Goal: Check status: Check status

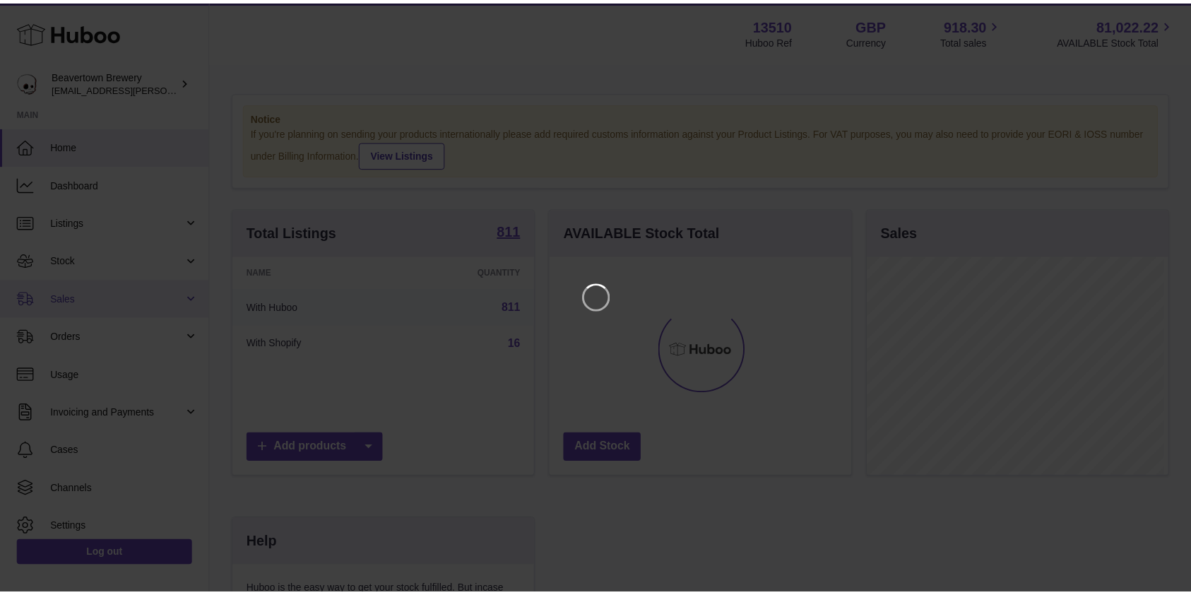
scroll to position [220, 305]
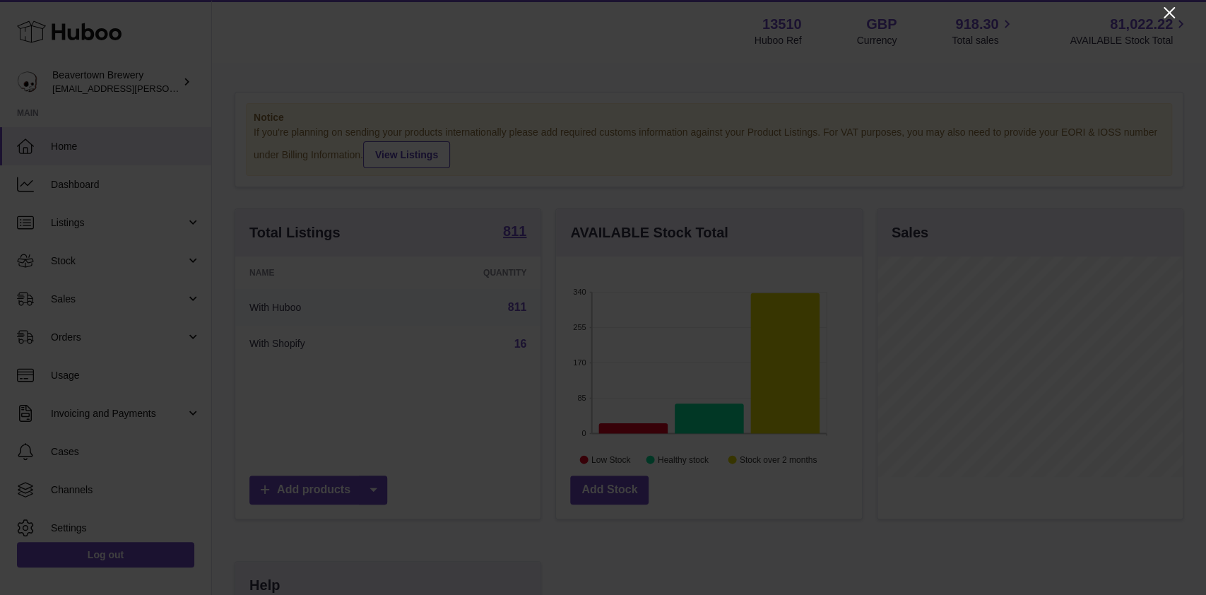
click at [1162, 10] on icon "Close" at bounding box center [1169, 12] width 17 height 17
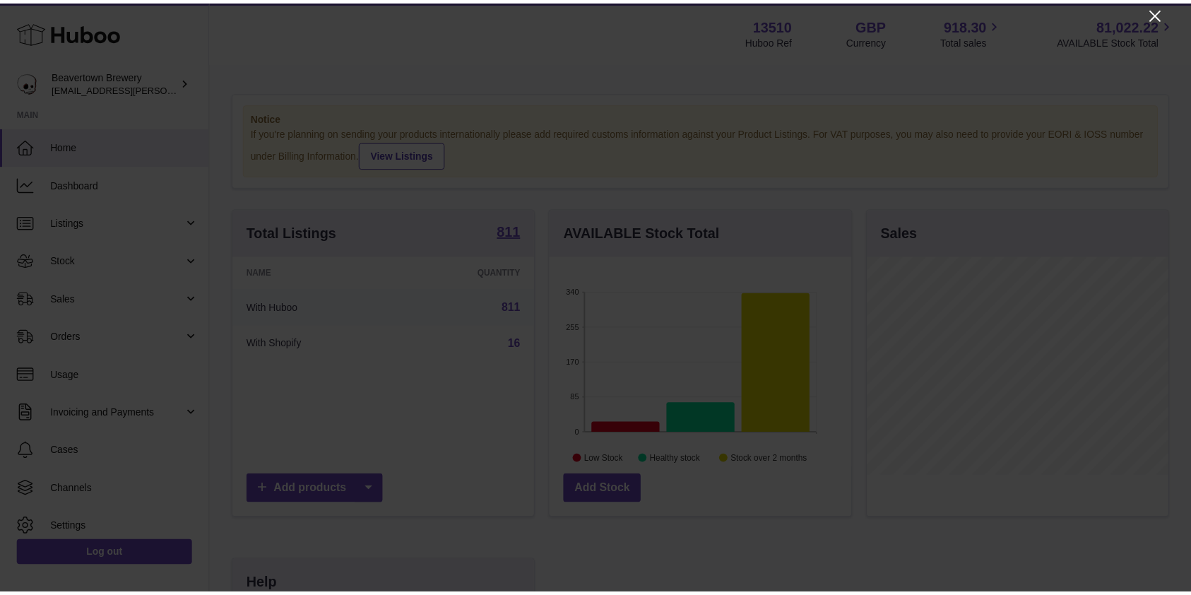
scroll to position [706334, 706254]
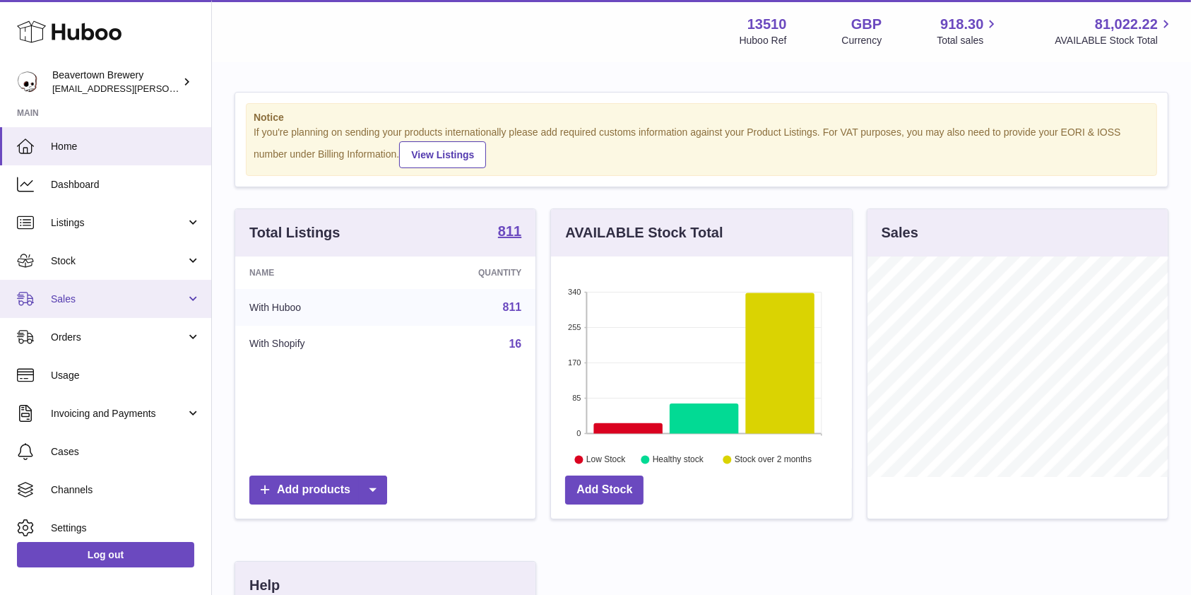
drag, startPoint x: 74, startPoint y: 289, endPoint x: 66, endPoint y: 305, distance: 17.4
click at [73, 289] on link "Sales" at bounding box center [105, 299] width 211 height 38
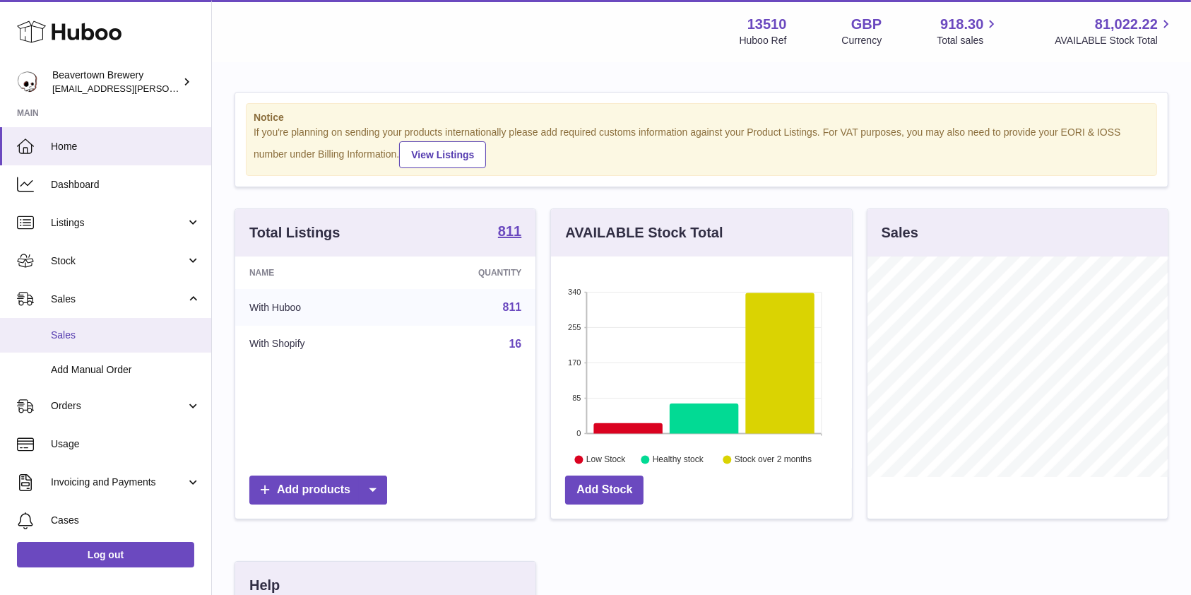
click at [57, 330] on span "Sales" at bounding box center [126, 335] width 150 height 13
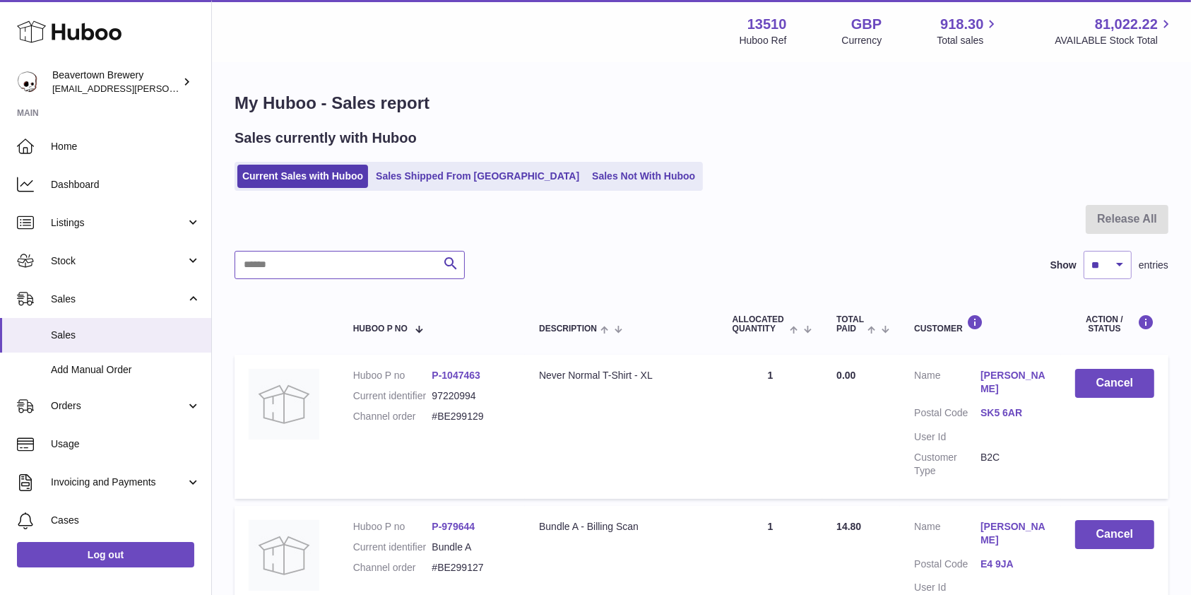
click at [359, 257] on input "text" at bounding box center [350, 265] width 230 height 28
paste input "******"
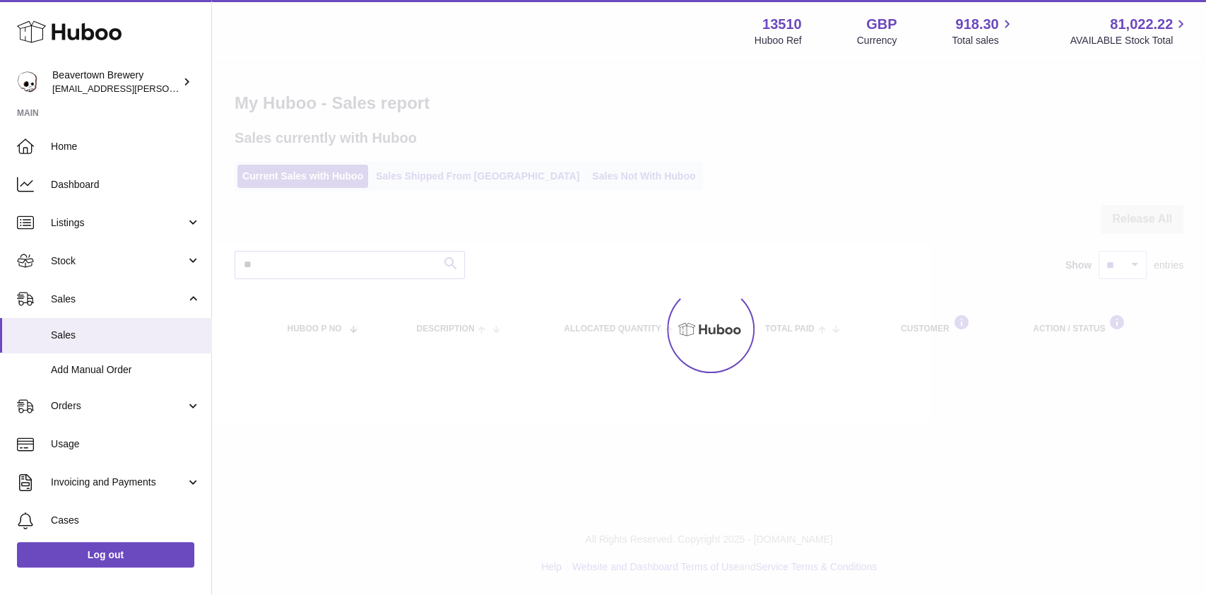
type input "*"
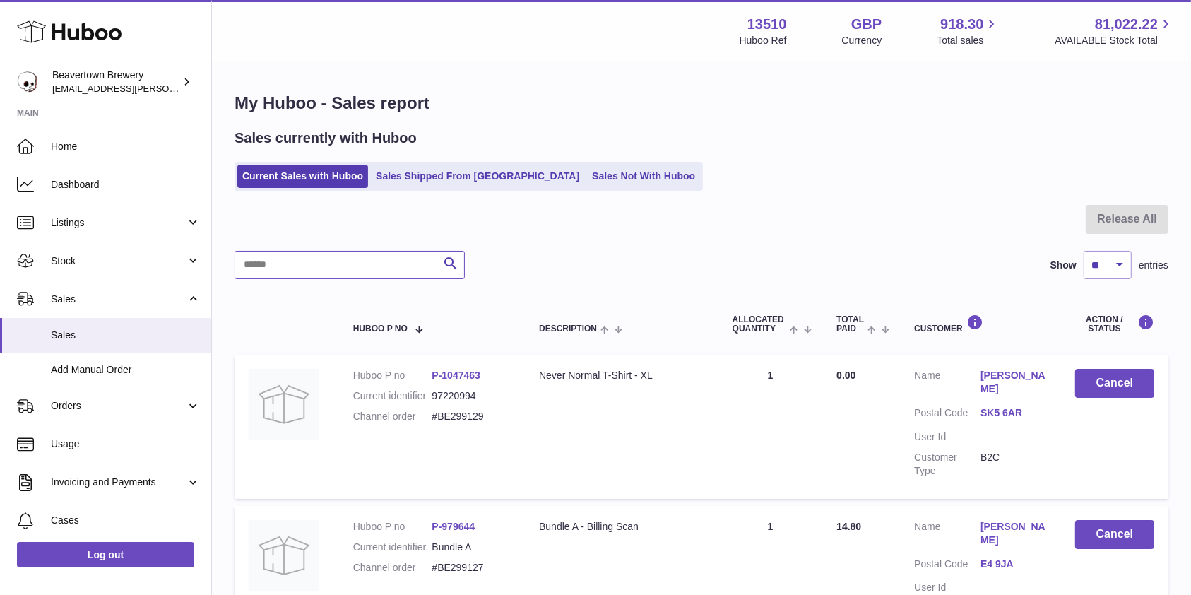
paste input "*********"
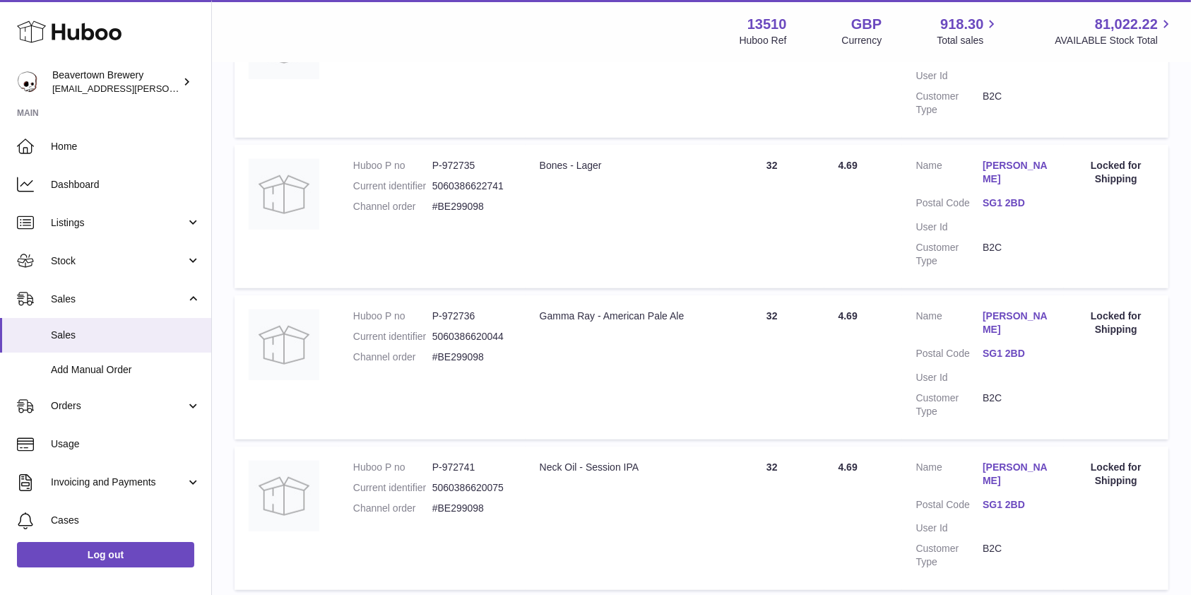
scroll to position [969, 0]
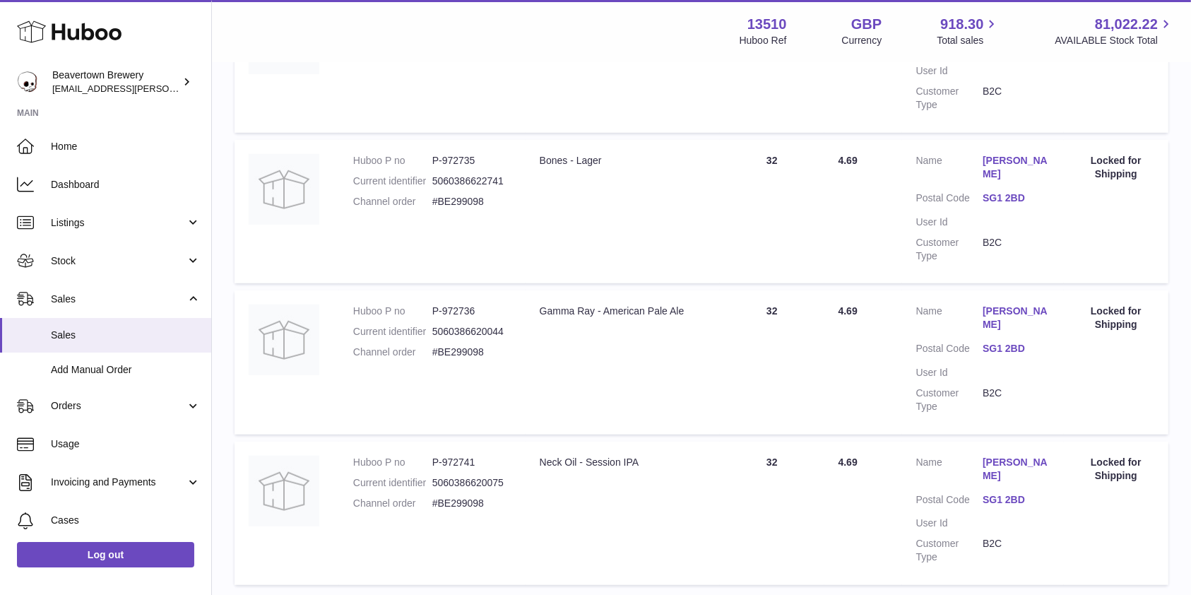
type input "*********"
click at [96, 312] on link "Sales" at bounding box center [105, 299] width 211 height 38
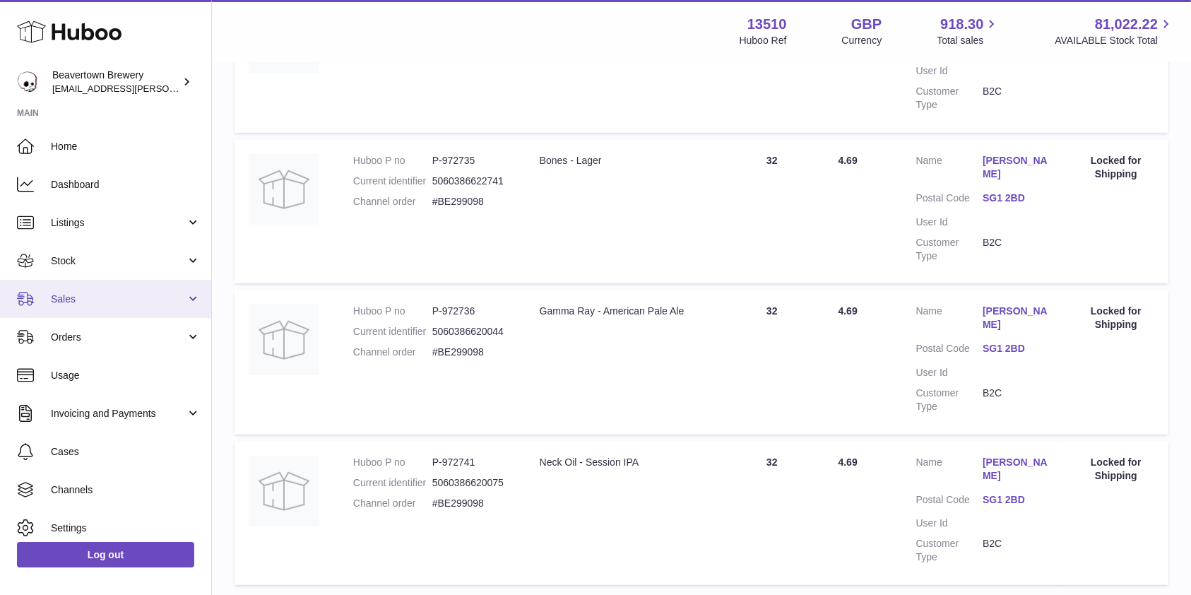
click at [95, 314] on link "Sales" at bounding box center [105, 299] width 211 height 38
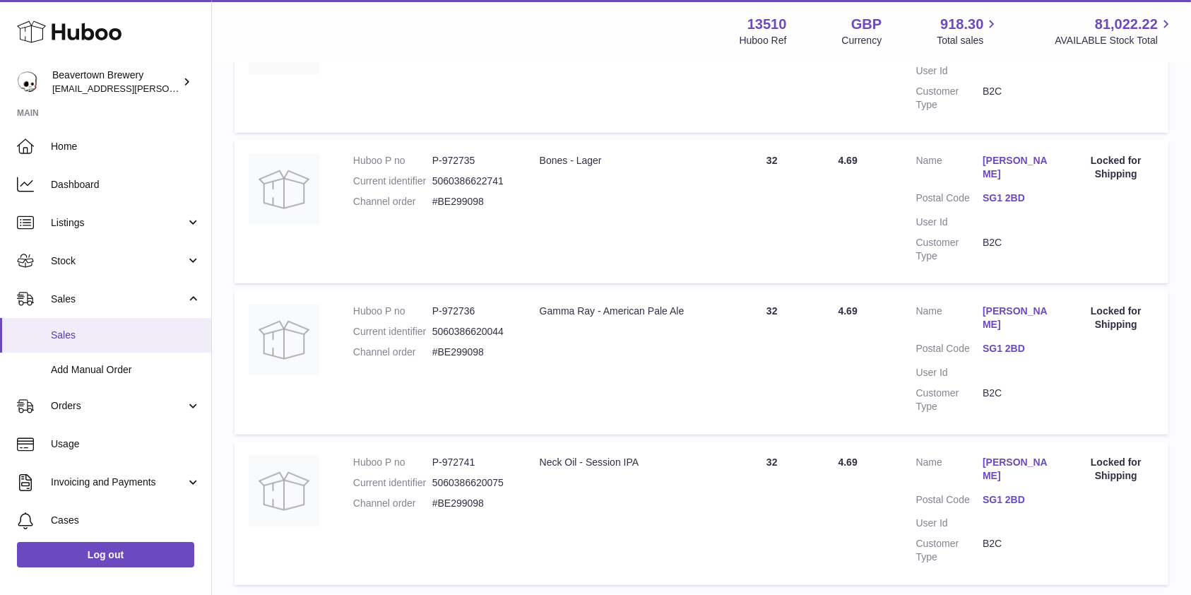
click at [82, 336] on span "Sales" at bounding box center [126, 335] width 150 height 13
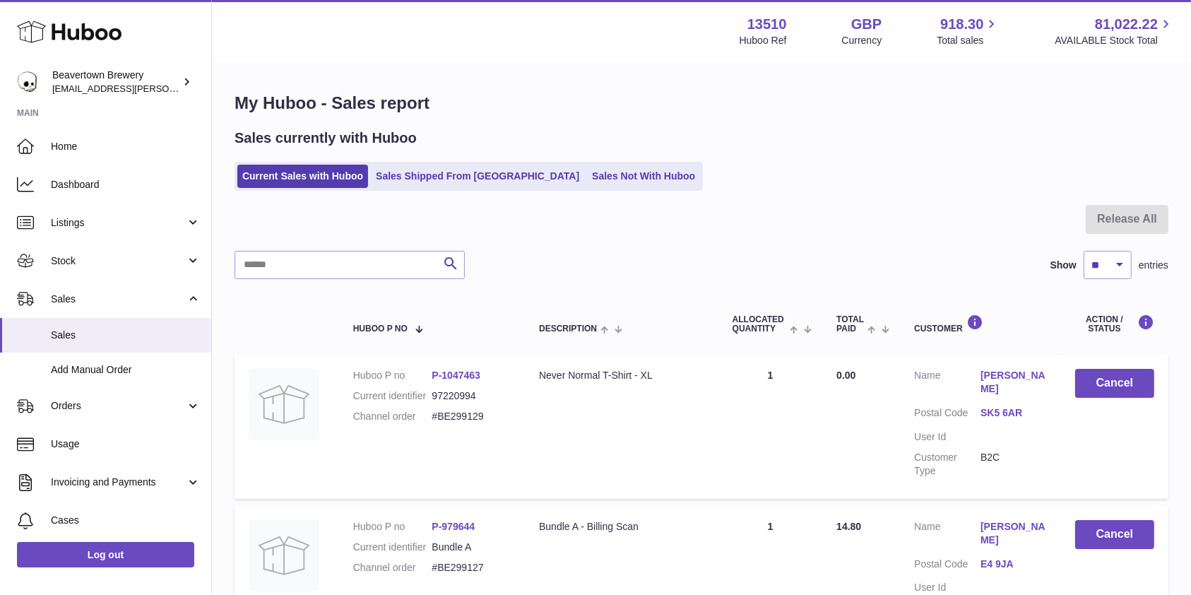
click at [563, 164] on ul "Current Sales with Huboo Sales Shipped From Huboo Sales Not With Huboo" at bounding box center [469, 176] width 468 height 29
click at [587, 172] on link "Sales Not With Huboo" at bounding box center [643, 176] width 113 height 23
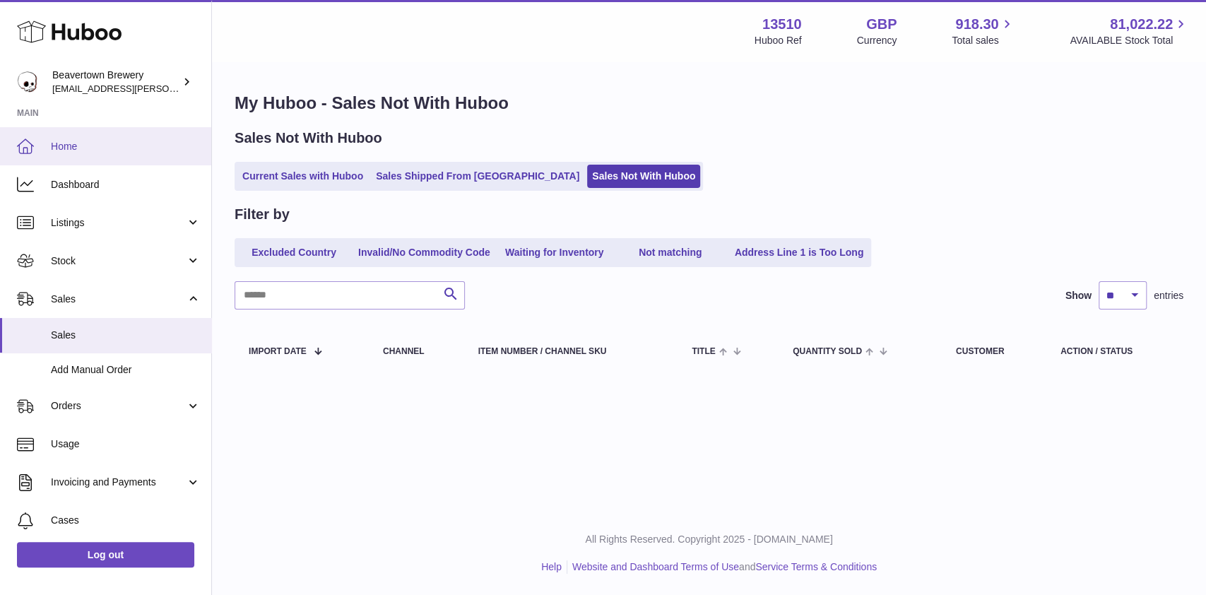
drag, startPoint x: 122, startPoint y: 148, endPoint x: 401, endPoint y: 6, distance: 313.5
click at [122, 147] on span "Home" at bounding box center [126, 146] width 150 height 13
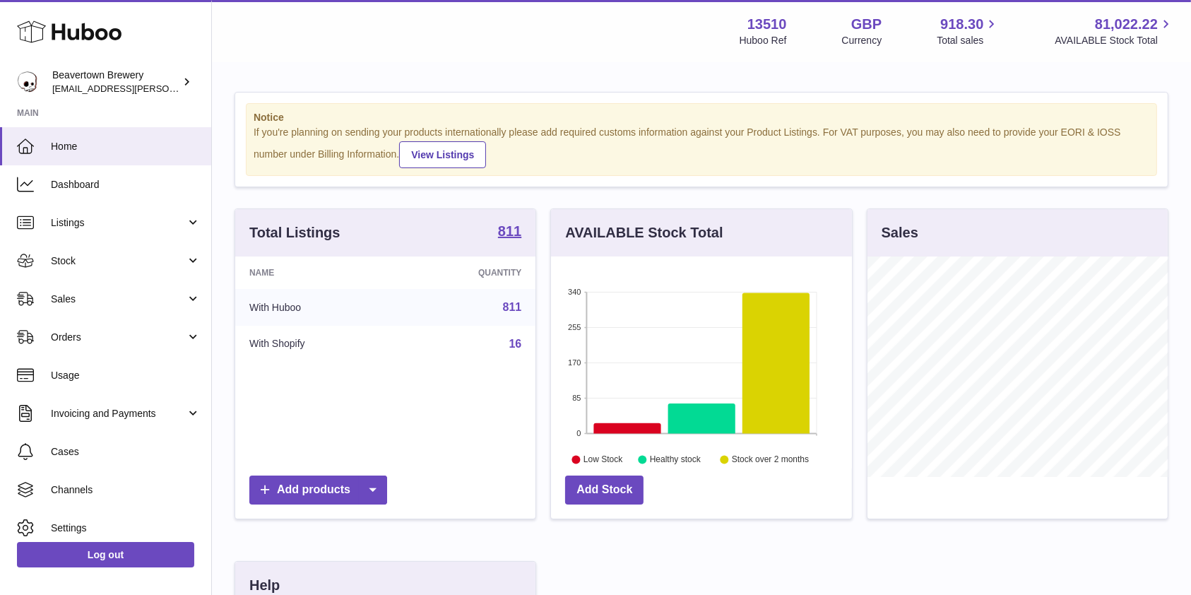
scroll to position [220, 300]
click at [93, 309] on link "Sales" at bounding box center [105, 299] width 211 height 38
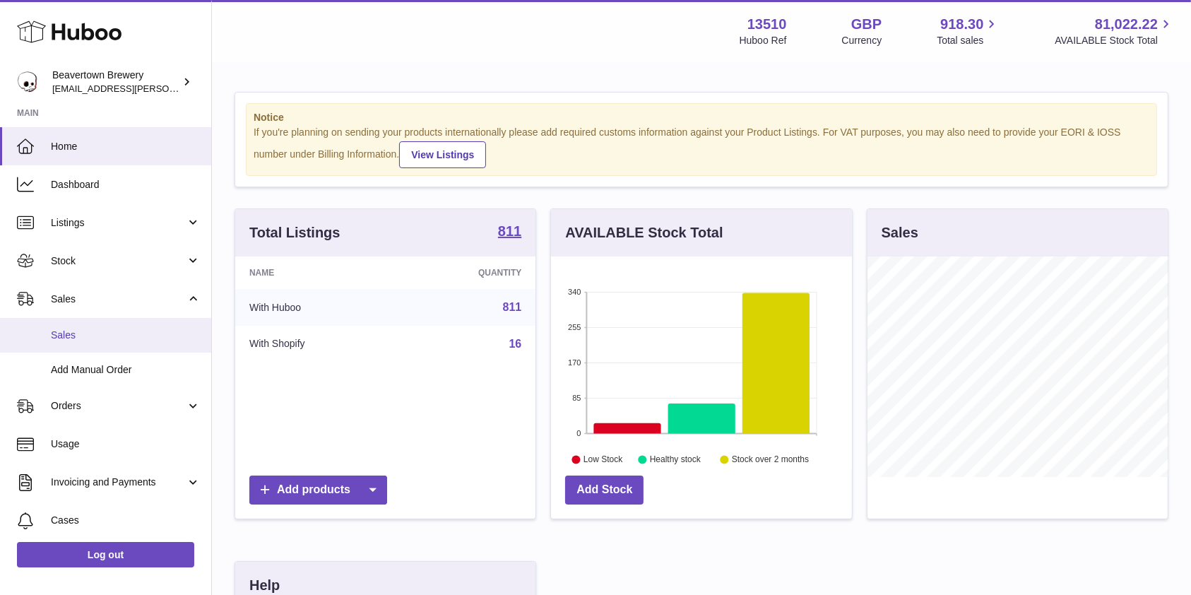
click at [92, 331] on span "Sales" at bounding box center [126, 335] width 150 height 13
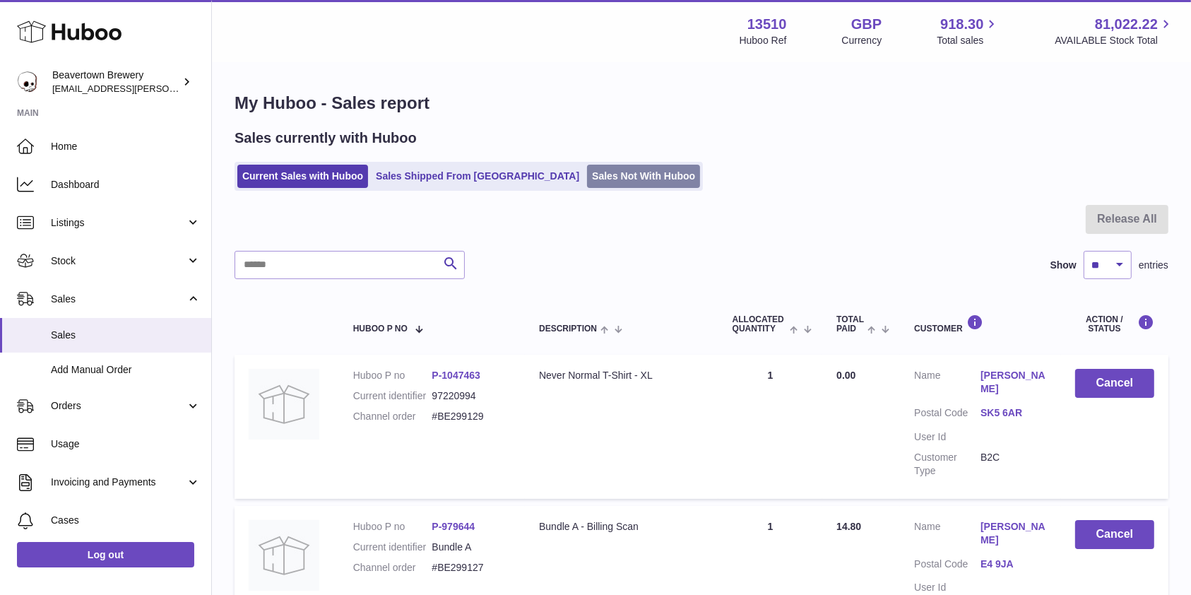
click at [587, 177] on link "Sales Not With Huboo" at bounding box center [643, 176] width 113 height 23
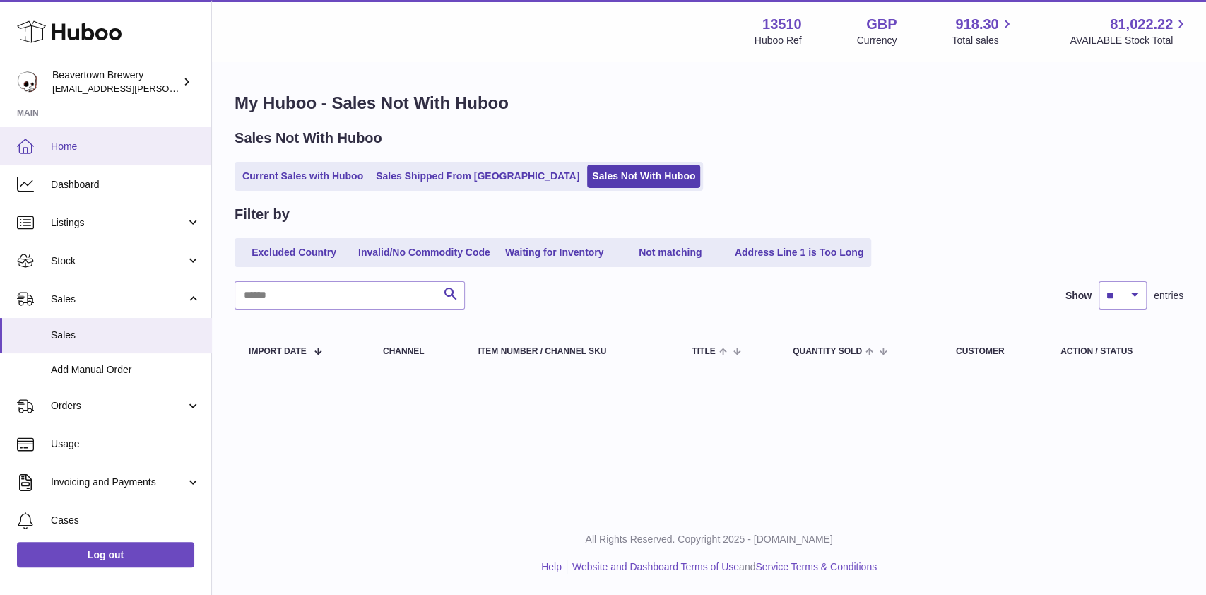
click at [110, 145] on span "Home" at bounding box center [126, 146] width 150 height 13
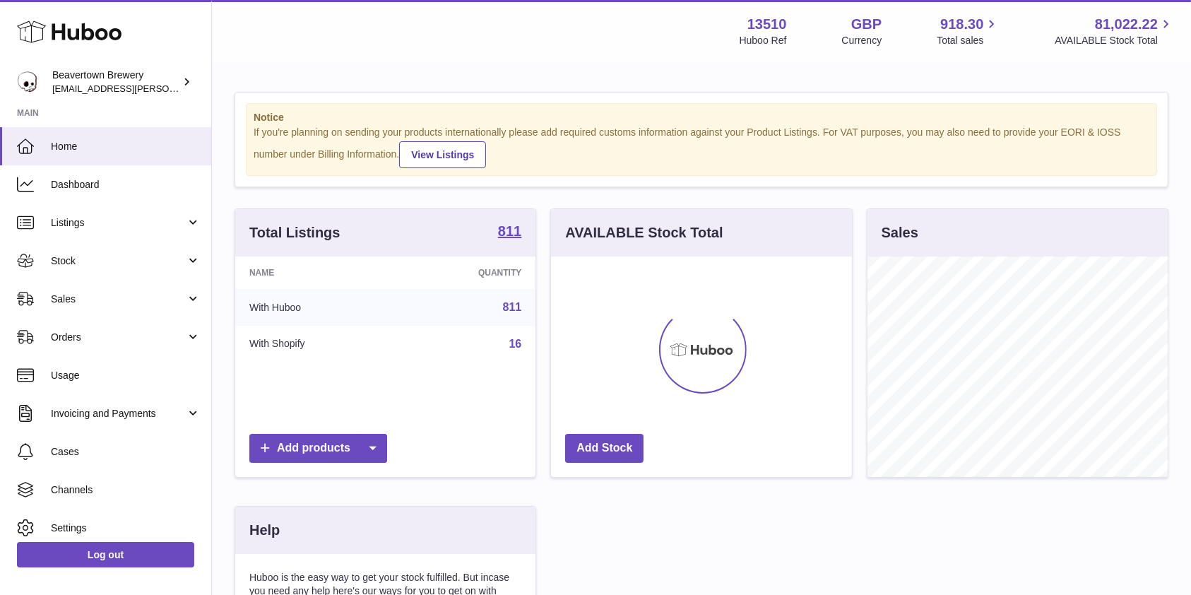
scroll to position [220, 300]
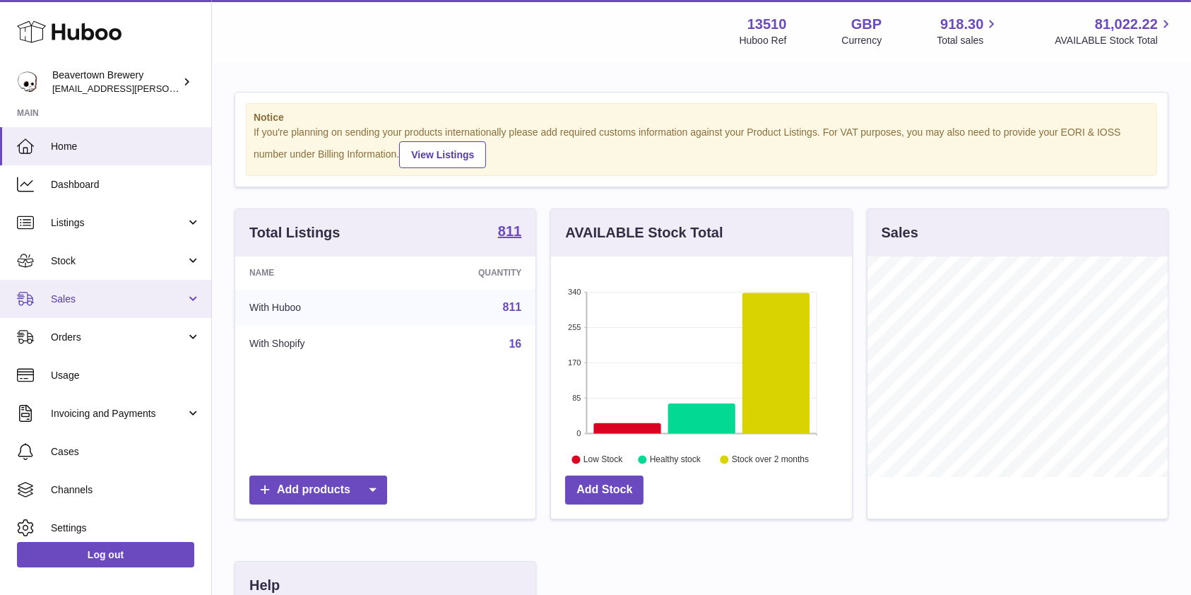
click at [169, 301] on span "Sales" at bounding box center [118, 299] width 135 height 13
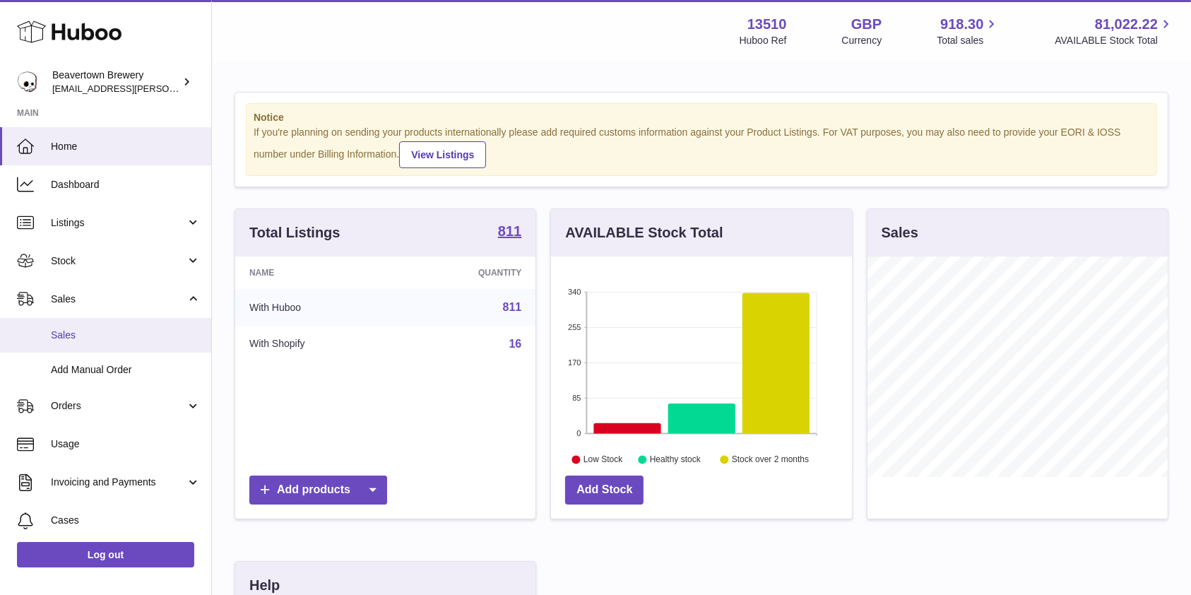
click at [122, 333] on span "Sales" at bounding box center [126, 335] width 150 height 13
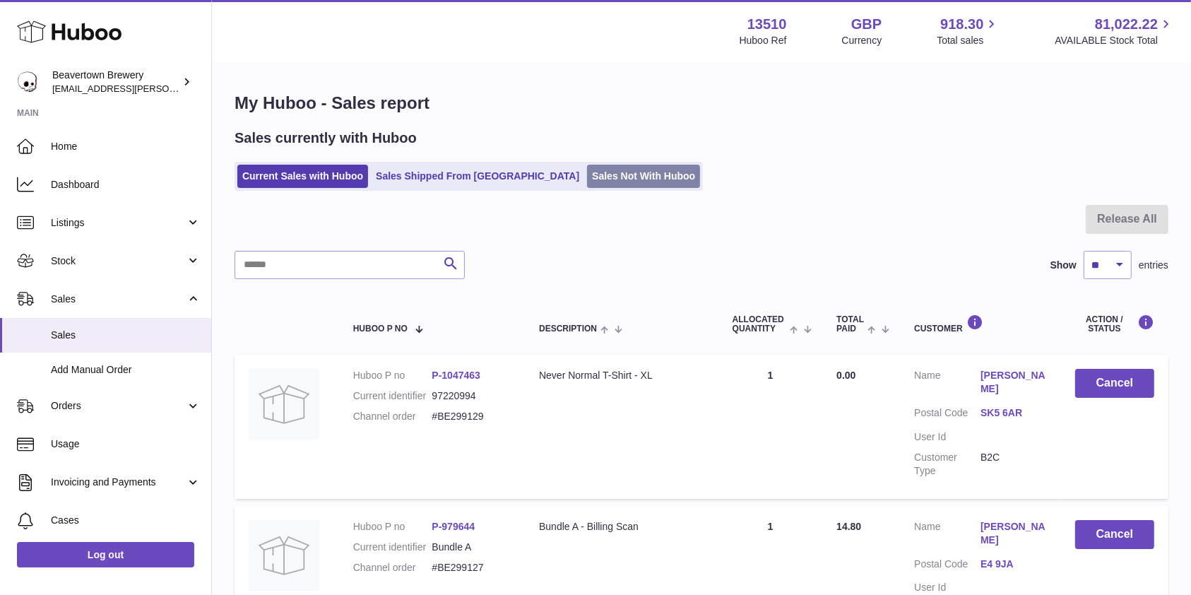
click at [596, 165] on link "Sales Not With Huboo" at bounding box center [643, 176] width 113 height 23
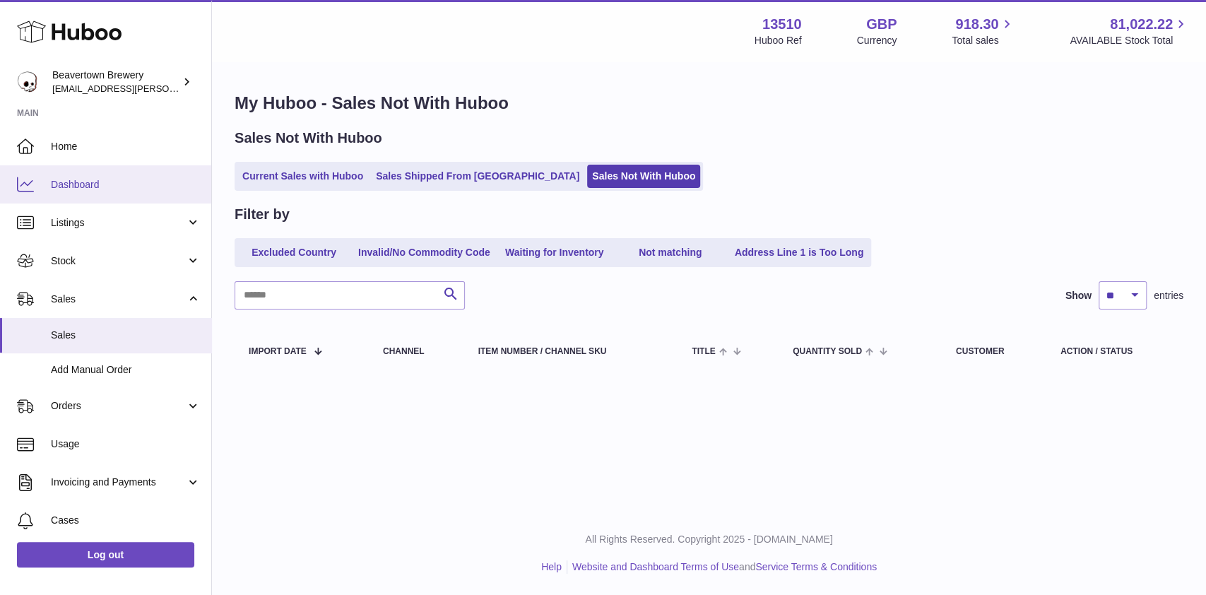
click at [102, 169] on link "Dashboard" at bounding box center [105, 184] width 211 height 38
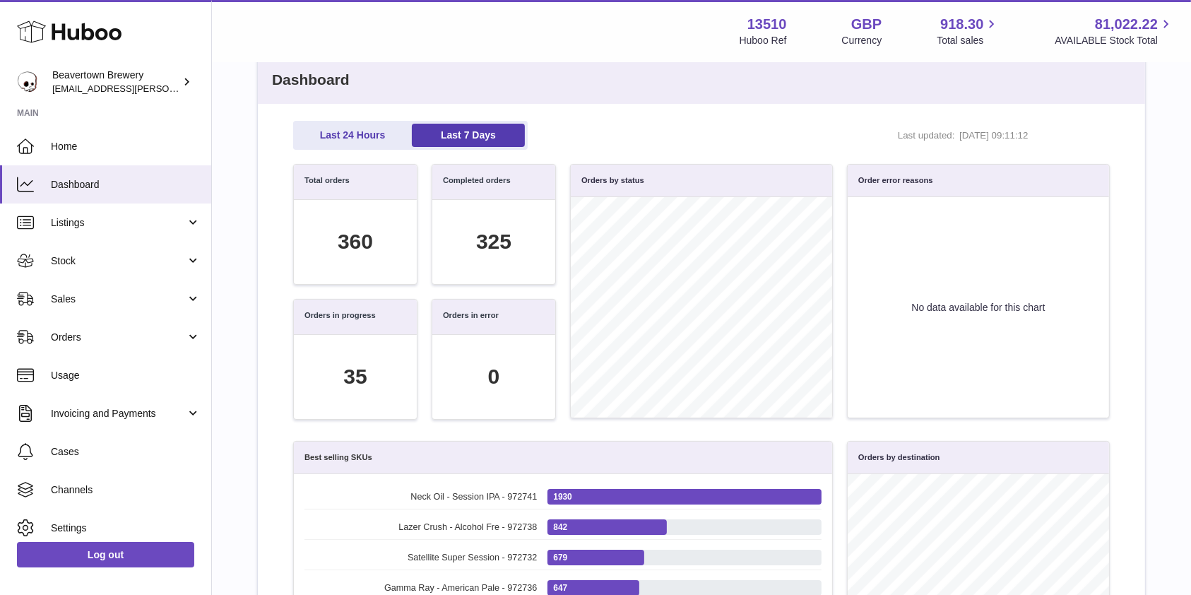
scroll to position [94, 0]
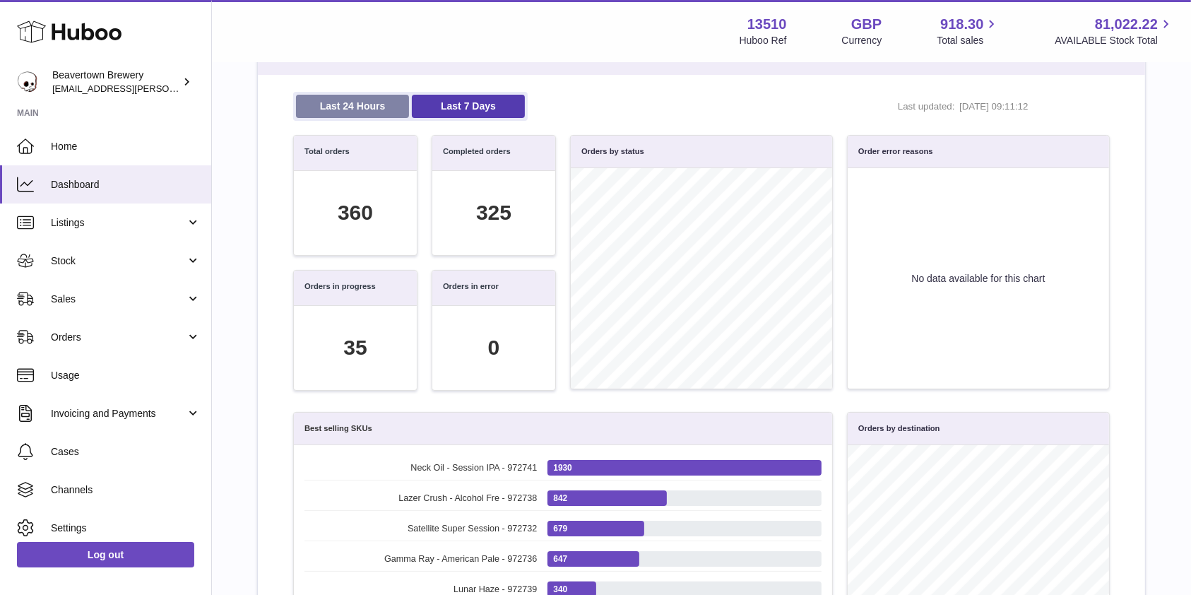
click at [370, 102] on link "Last 24 Hours" at bounding box center [352, 106] width 113 height 23
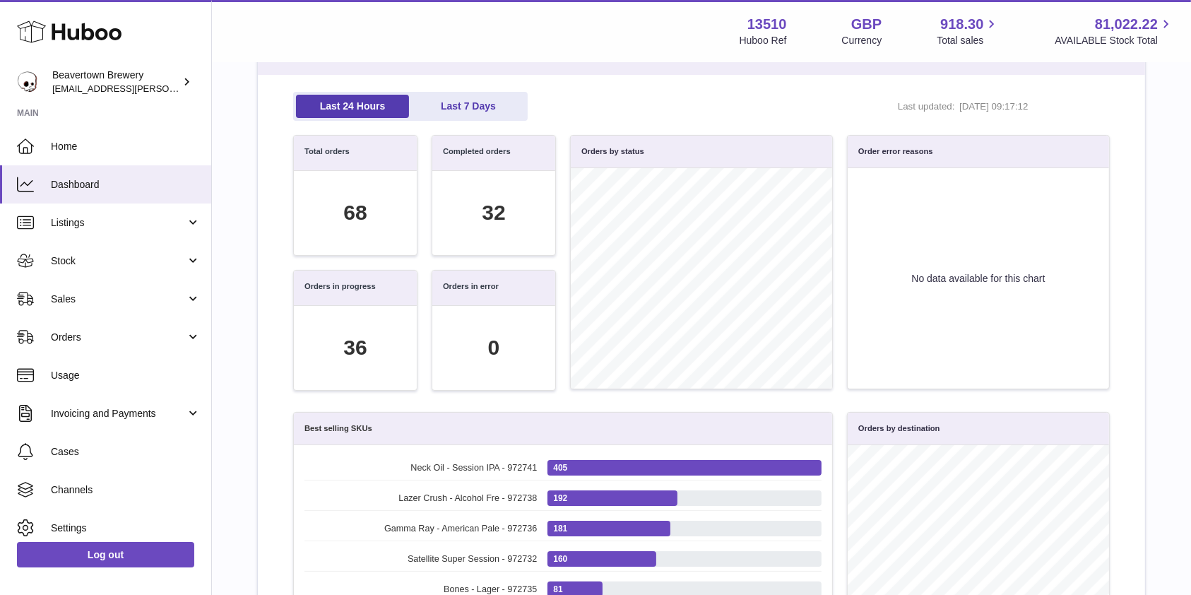
scroll to position [163, 801]
click at [160, 306] on link "Sales" at bounding box center [105, 299] width 211 height 38
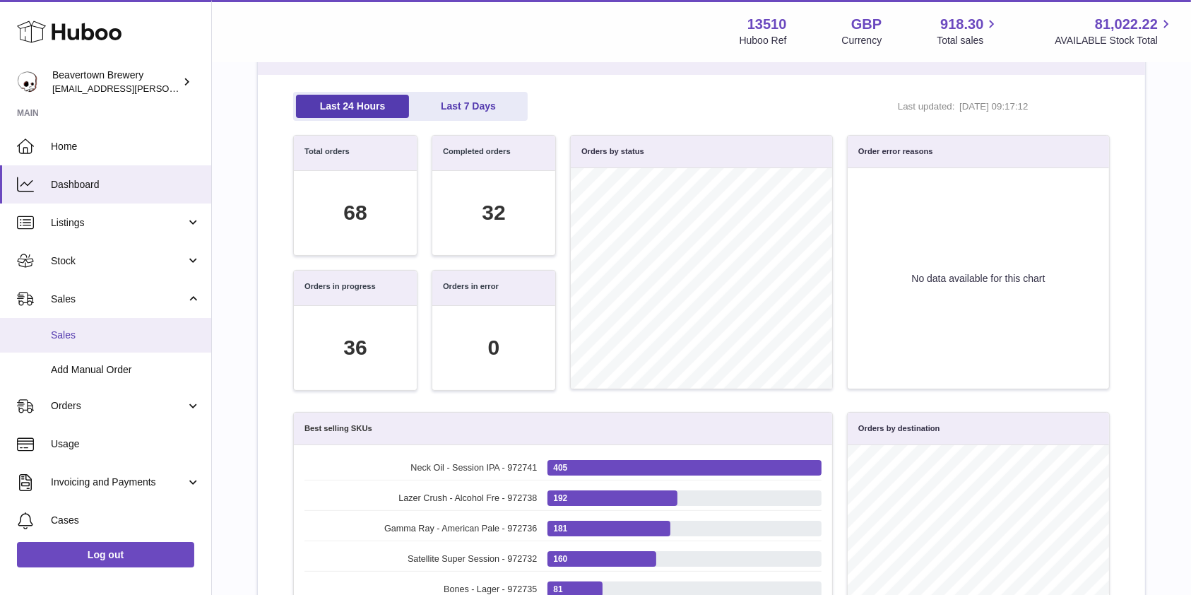
click at [142, 329] on span "Sales" at bounding box center [126, 335] width 150 height 13
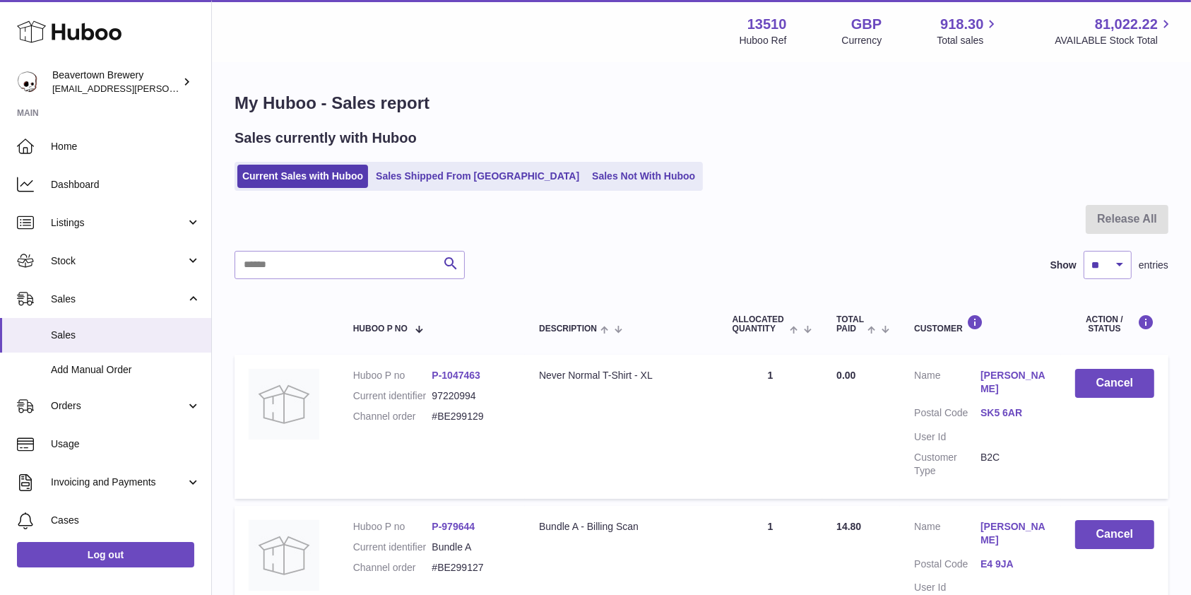
click at [598, 158] on div "Sales currently with Huboo Current Sales with Huboo Sales Shipped From [GEOGRAP…" at bounding box center [702, 160] width 934 height 62
click at [598, 179] on link "Sales Not With Huboo" at bounding box center [643, 176] width 113 height 23
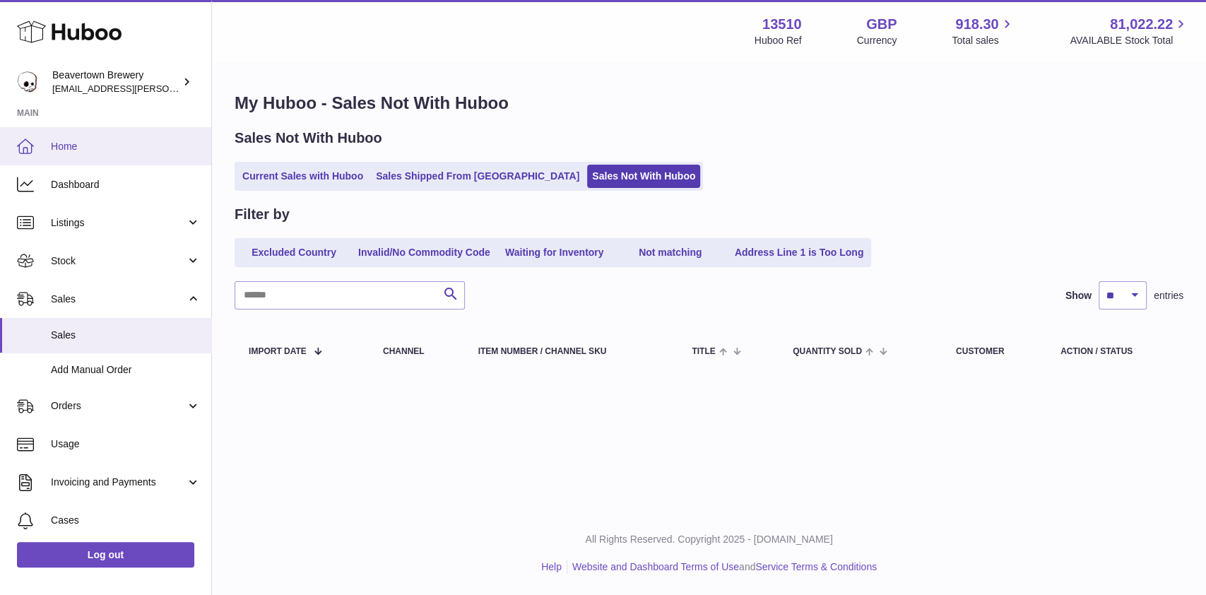
click at [130, 132] on link "Home" at bounding box center [105, 146] width 211 height 38
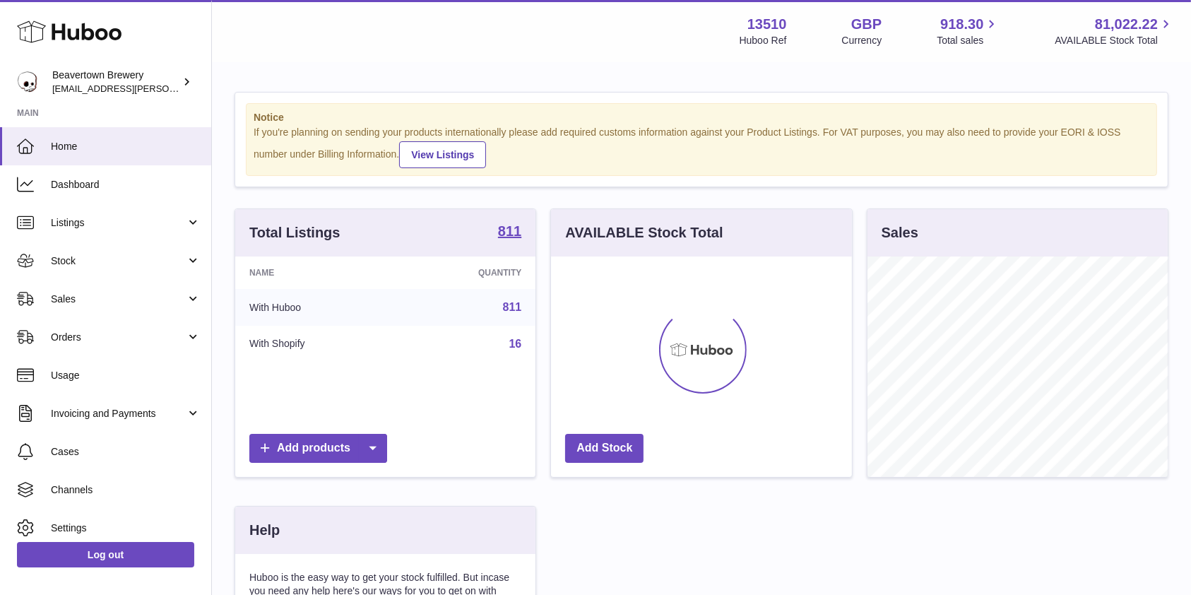
scroll to position [220, 300]
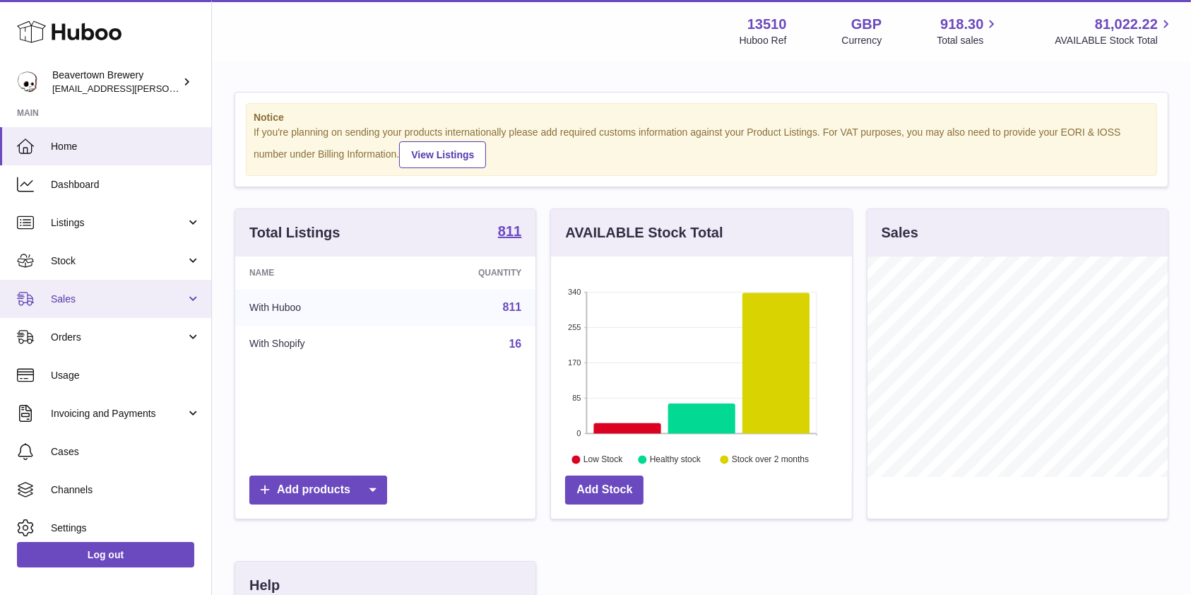
click at [99, 306] on link "Sales" at bounding box center [105, 299] width 211 height 38
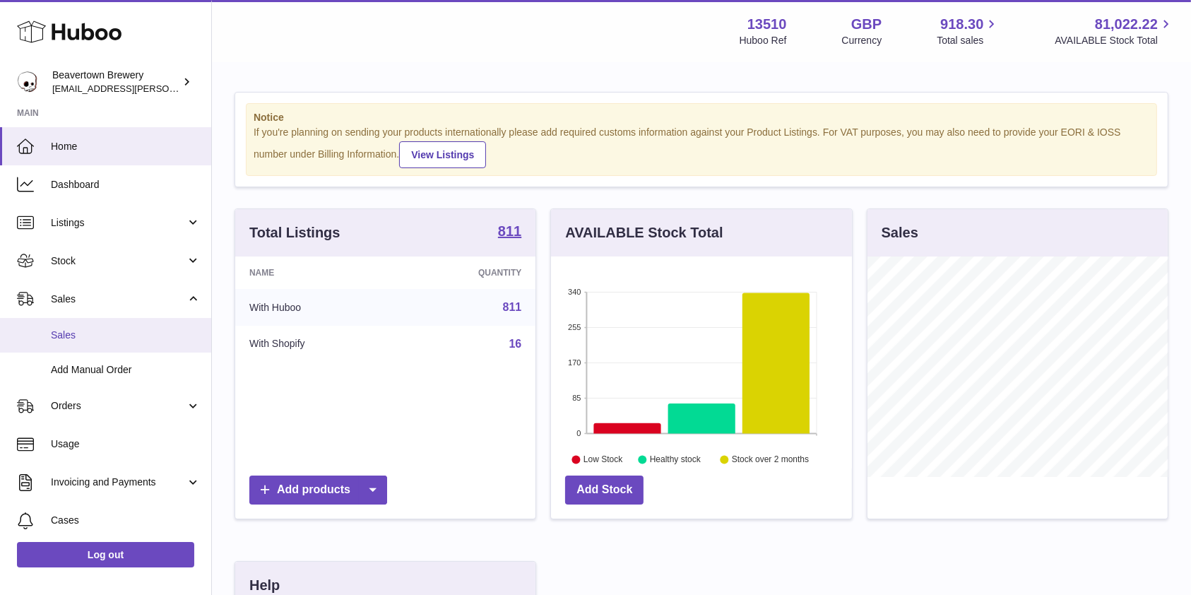
click at [102, 342] on link "Sales" at bounding box center [105, 335] width 211 height 35
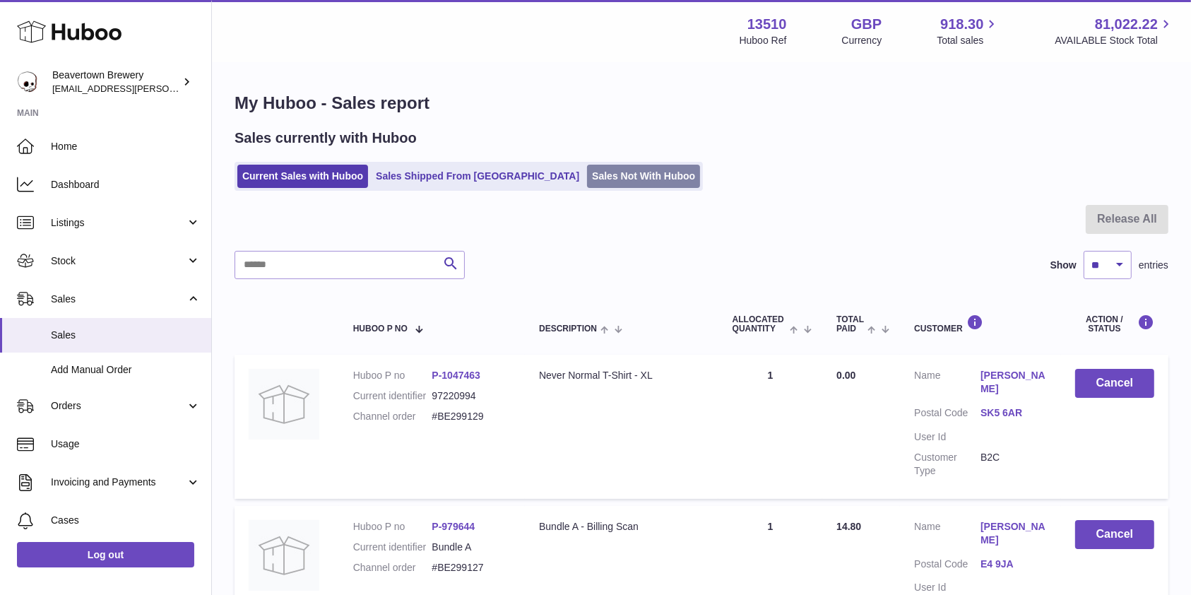
click at [587, 172] on link "Sales Not With Huboo" at bounding box center [643, 176] width 113 height 23
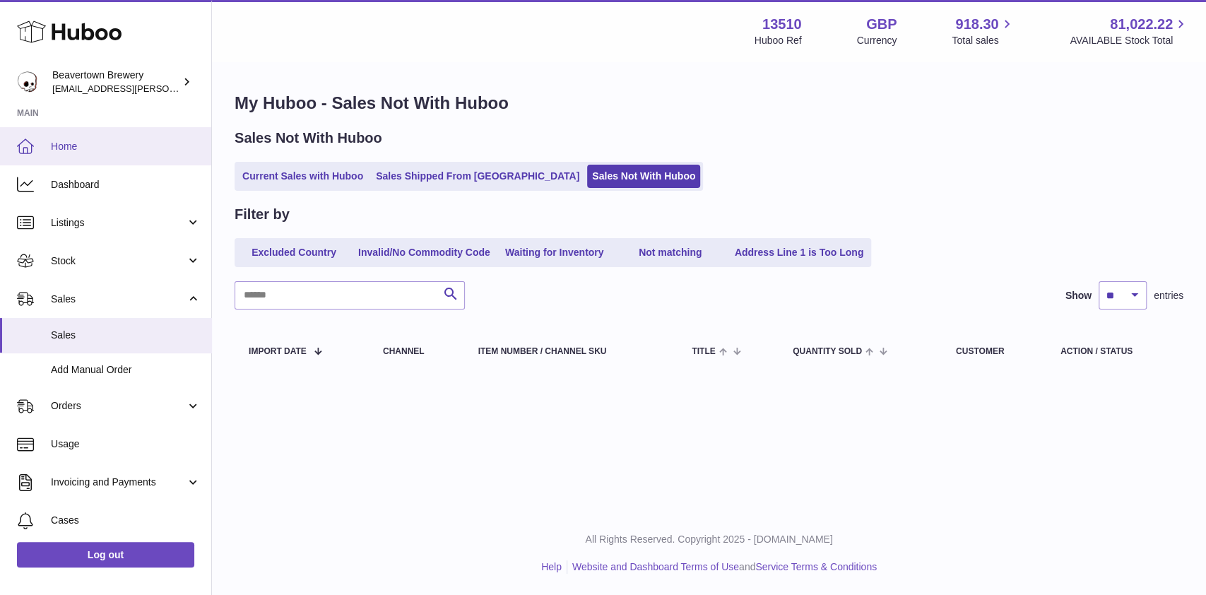
click at [39, 148] on link "Home" at bounding box center [105, 146] width 211 height 38
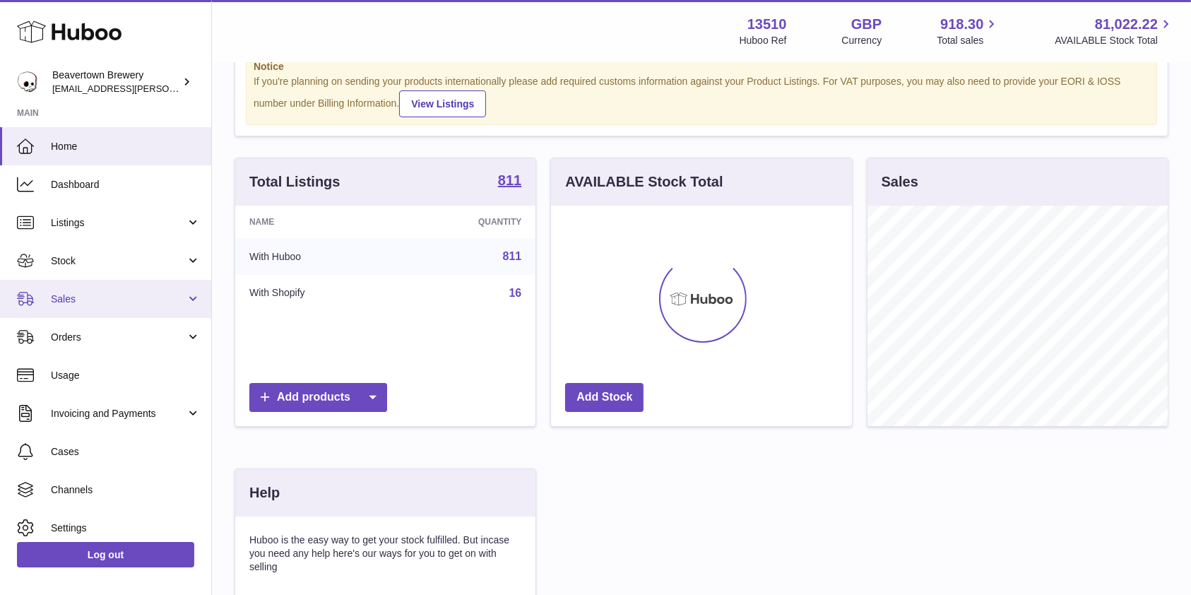
scroll to position [94, 0]
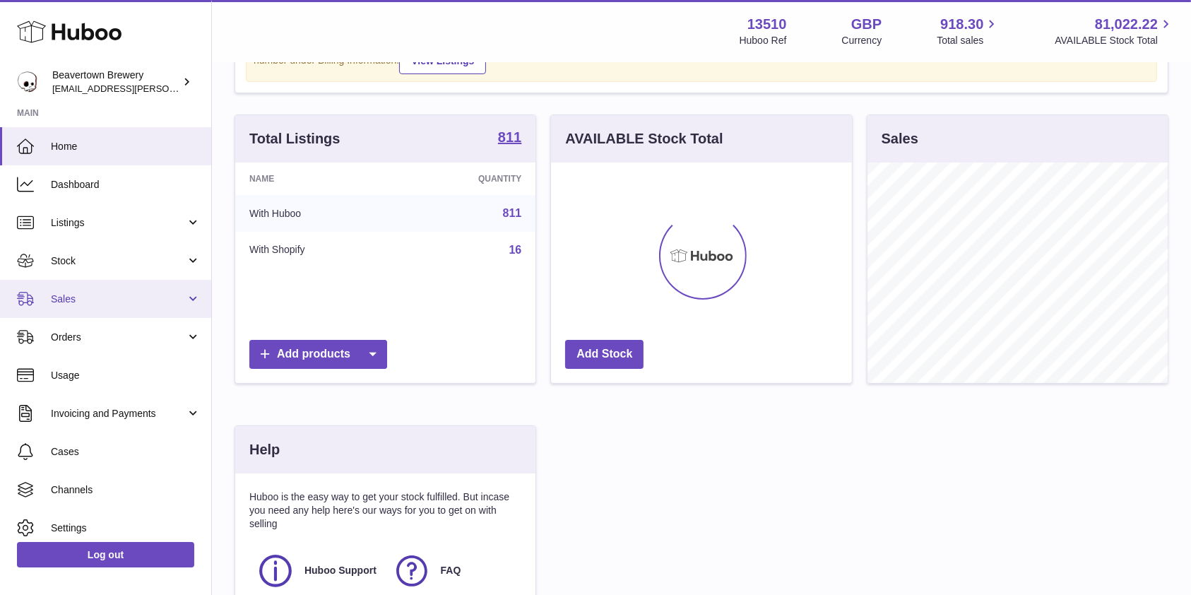
click at [105, 287] on link "Sales" at bounding box center [105, 299] width 211 height 38
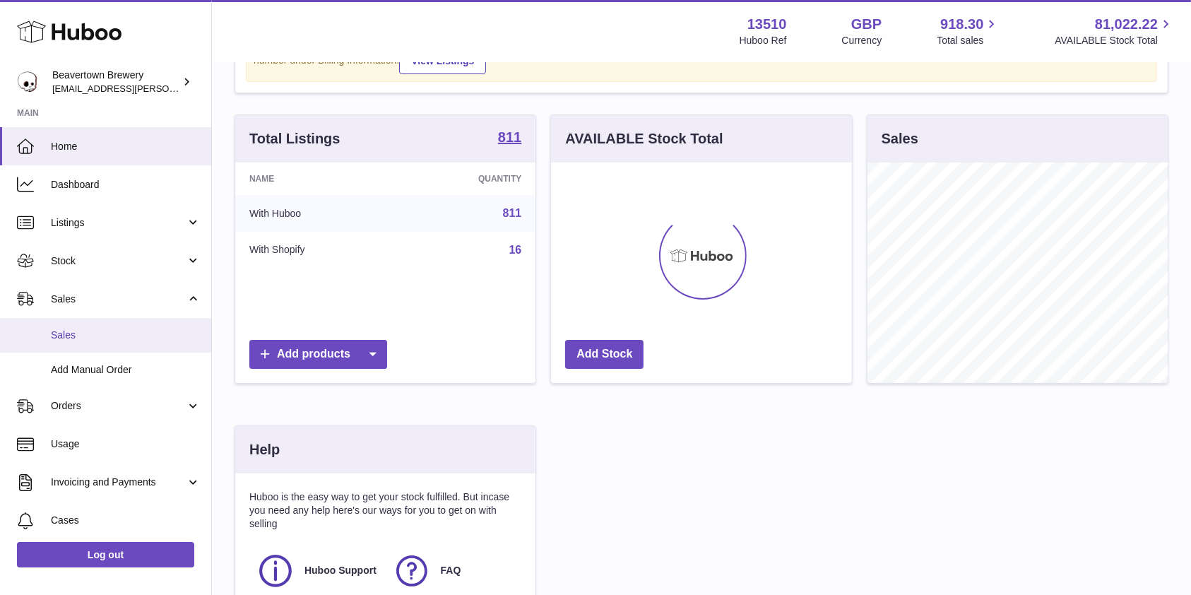
click at [79, 336] on span "Sales" at bounding box center [126, 335] width 150 height 13
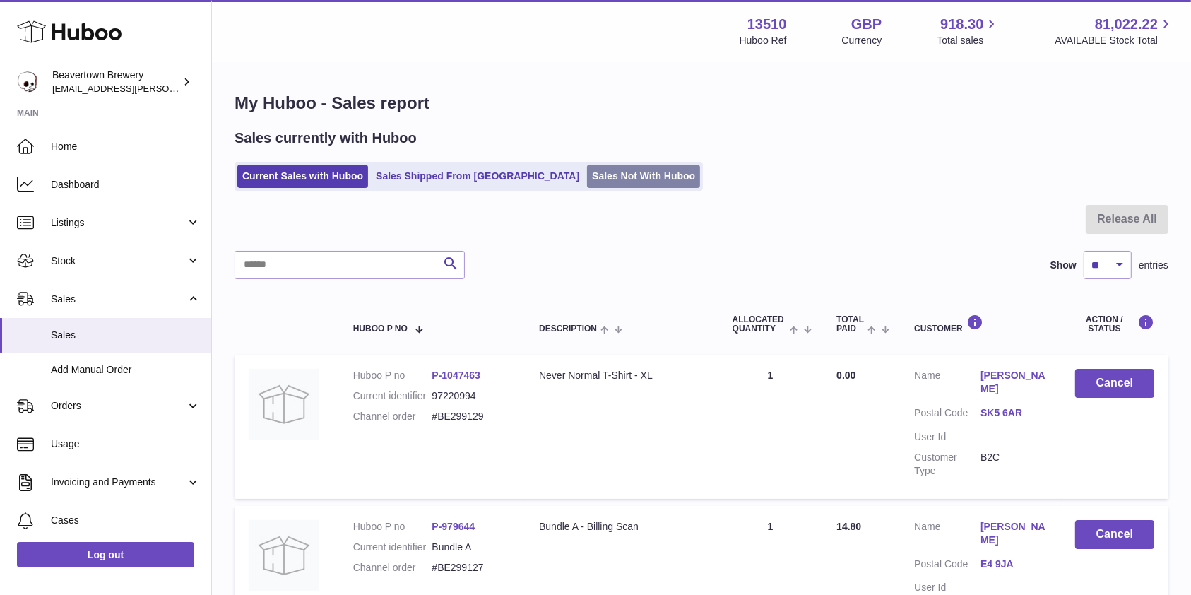
click at [616, 180] on link "Sales Not With Huboo" at bounding box center [643, 176] width 113 height 23
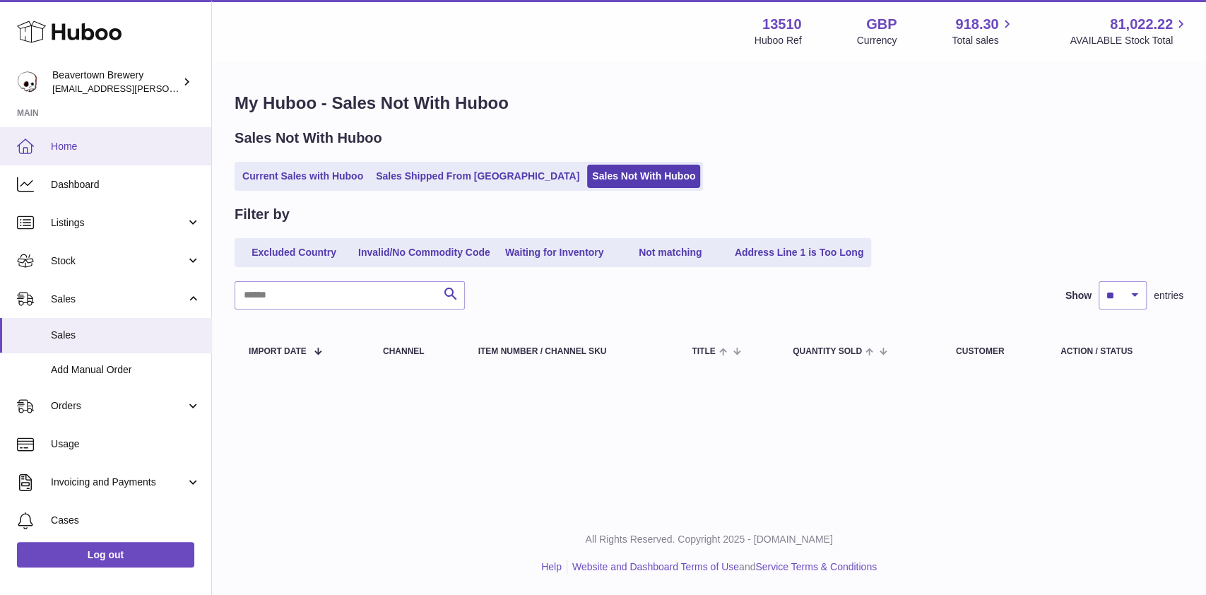
click at [141, 145] on span "Home" at bounding box center [126, 146] width 150 height 13
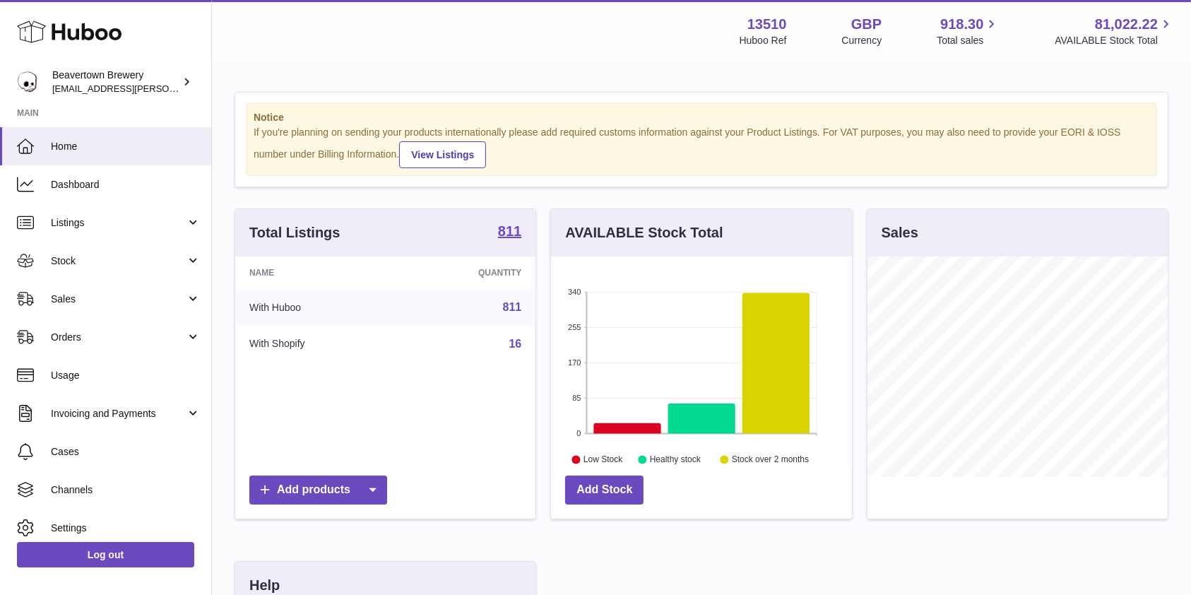
scroll to position [332, 0]
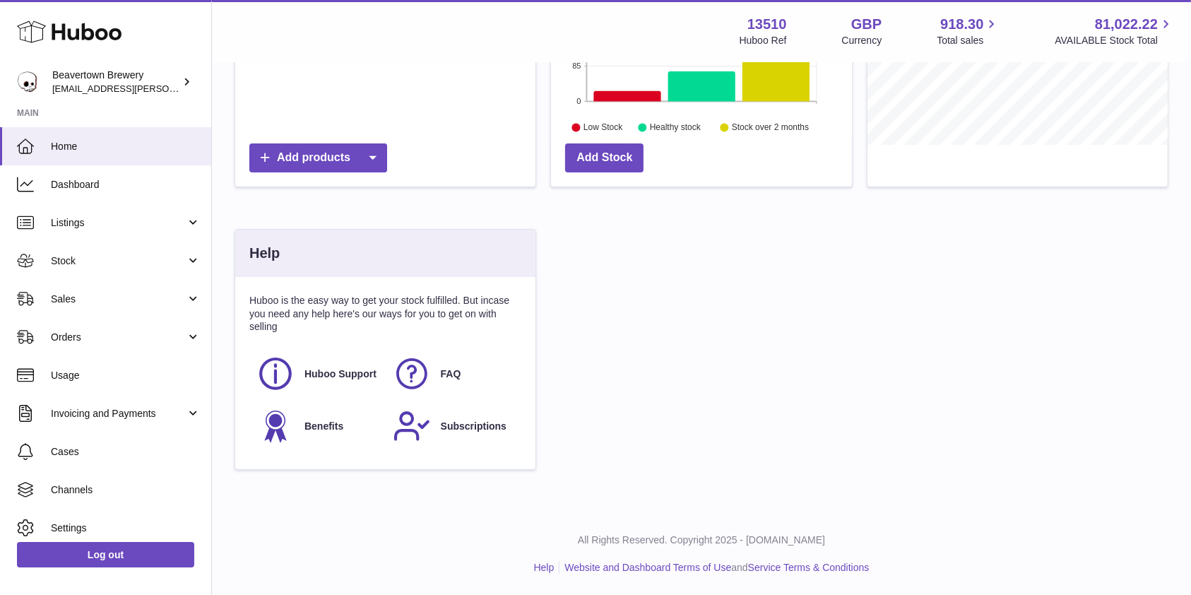
click at [1019, 281] on div "Total Listings 811 Name Quantity With Huboo 811 With Shopify 16 Add products AV…" at bounding box center [702, 180] width 948 height 608
